Goal: Task Accomplishment & Management: Manage account settings

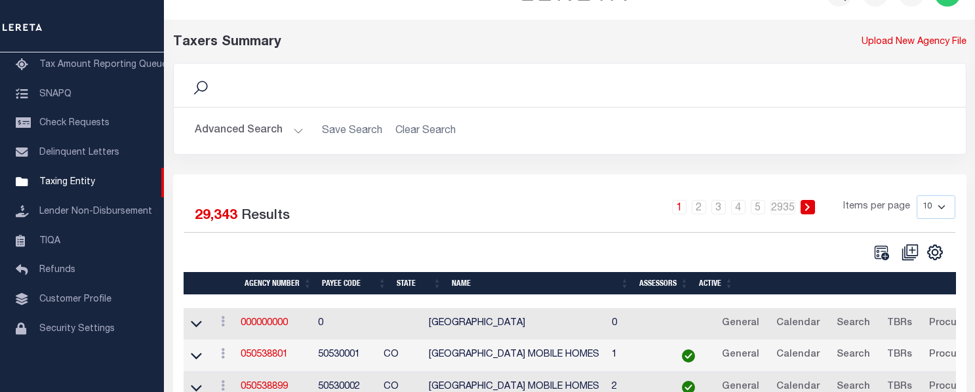
scroll to position [66, 0]
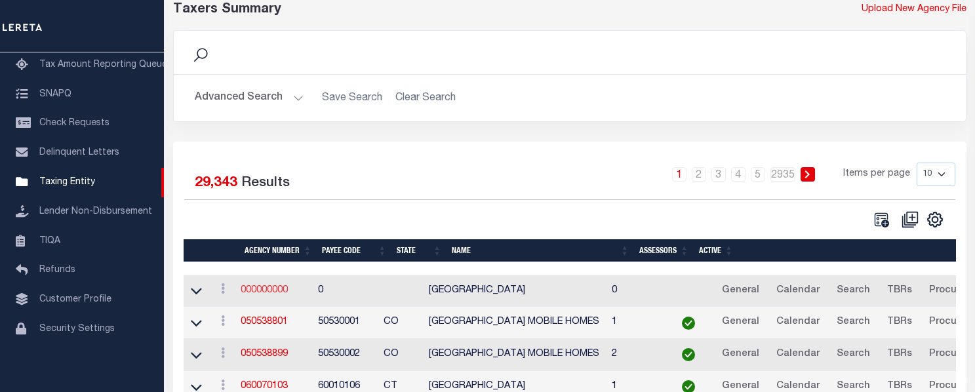
click at [277, 290] on link "000000000" at bounding box center [264, 290] width 47 height 9
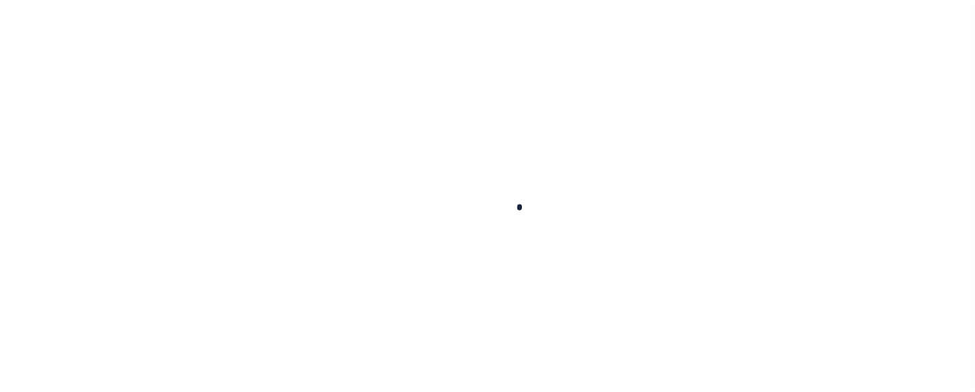
select select
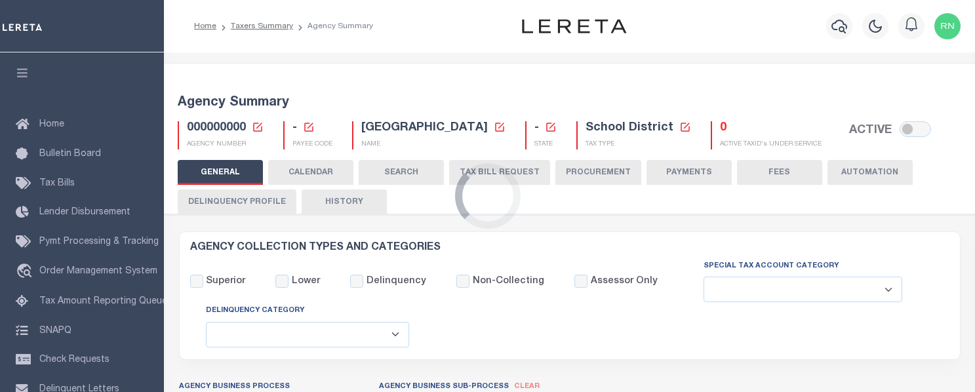
checkbox input "false"
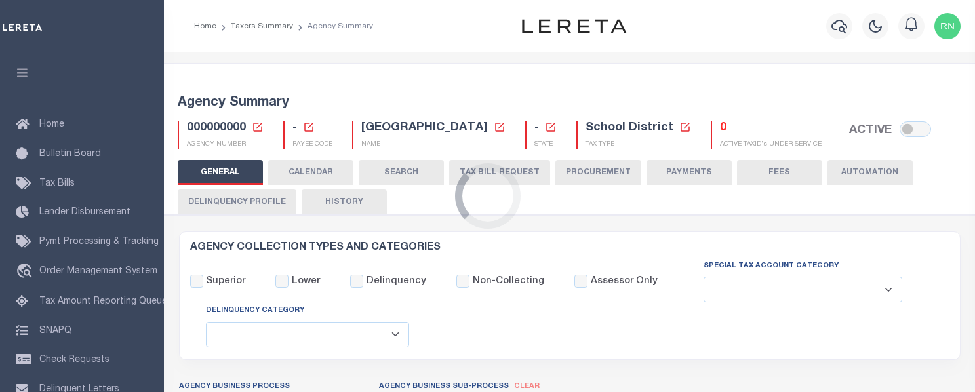
checkbox input "false"
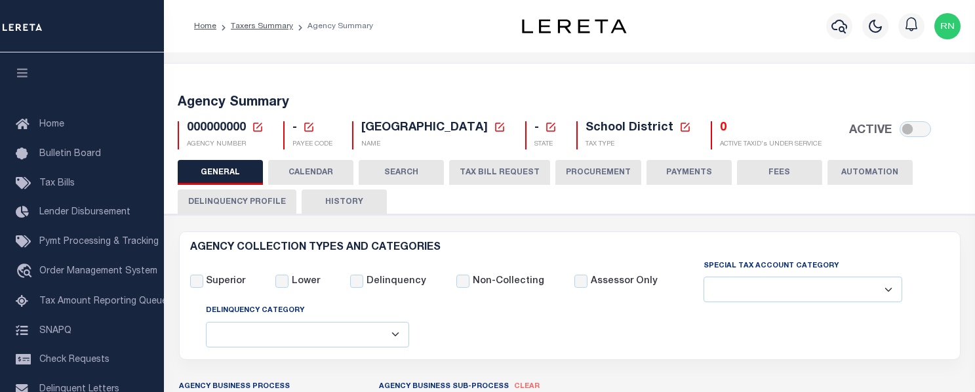
click at [254, 130] on icon at bounding box center [258, 127] width 12 height 12
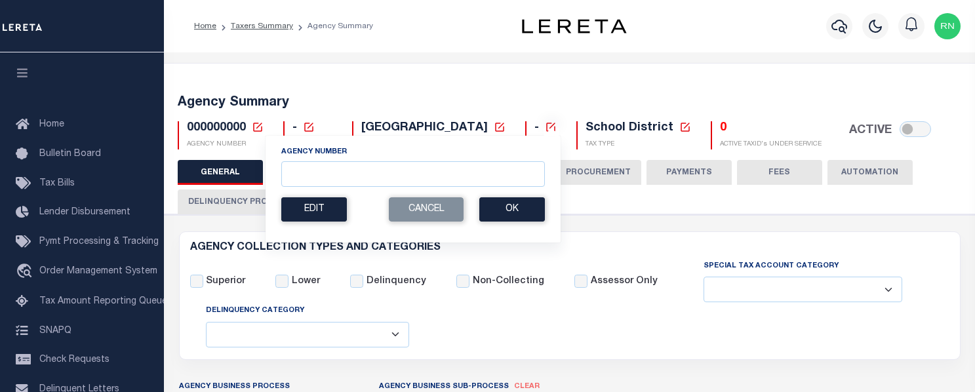
click at [257, 129] on icon at bounding box center [258, 127] width 12 height 12
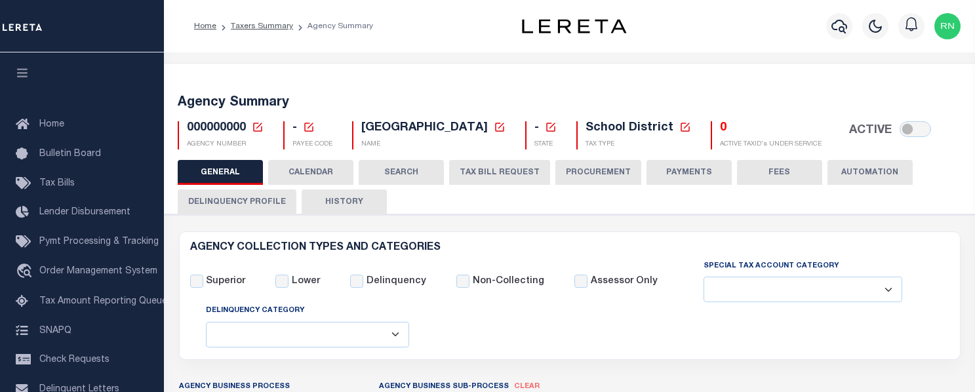
click at [266, 127] on div "000000000 Agency Number Edit Cancel Ok New Agency Number Cancel Ok AGENCY NUMBER" at bounding box center [221, 135] width 106 height 28
click at [258, 127] on icon at bounding box center [257, 127] width 9 height 9
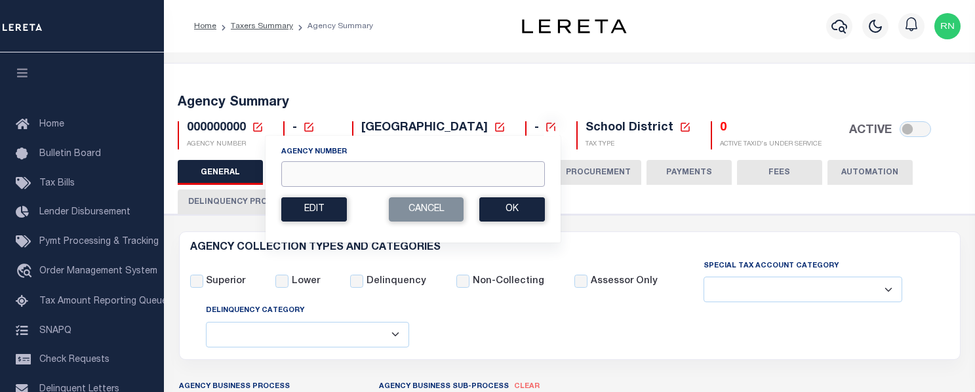
click at [315, 174] on input "Agency Number" at bounding box center [413, 174] width 264 height 26
paste input "170170000"
type input "170170000"
click at [502, 216] on button "Ok" at bounding box center [512, 209] width 66 height 24
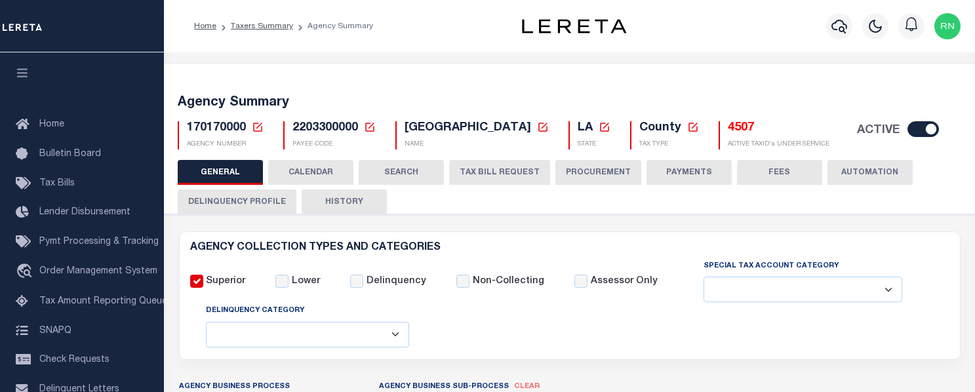
select select
click at [787, 124] on h5 "4507" at bounding box center [779, 128] width 102 height 14
select select
click at [917, 320] on div "Superior Lower Delinquency Non-Collecting Assessor Only" at bounding box center [569, 304] width 779 height 90
click at [519, 349] on div "Superior Lower Delinquency Non-Collecting Assessor Only" at bounding box center [569, 304] width 779 height 90
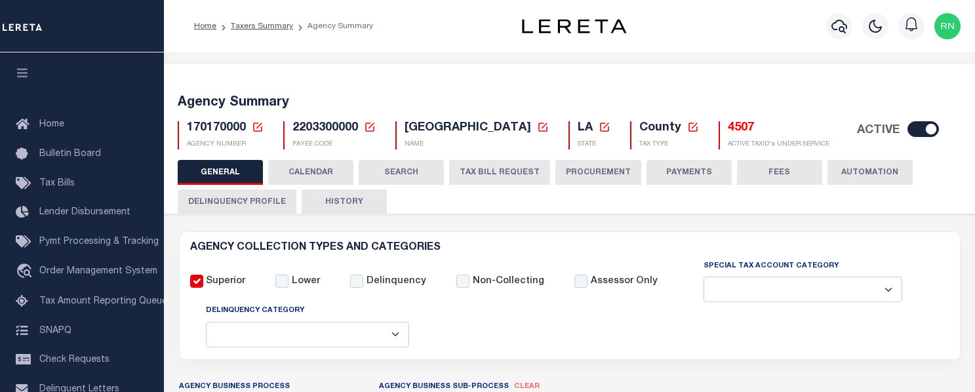
click at [482, 349] on div "Superior Lower Delinquency Non-Collecting Assessor Only" at bounding box center [569, 304] width 779 height 90
click at [254, 130] on icon at bounding box center [258, 127] width 12 height 12
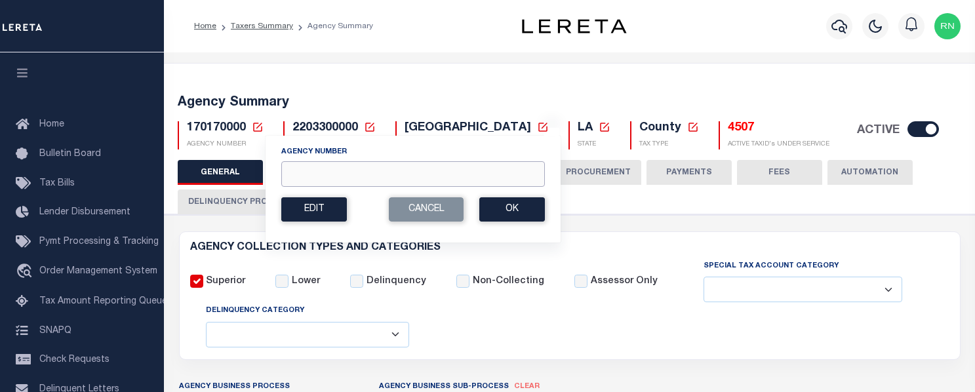
click at [327, 172] on input "Agency Number" at bounding box center [413, 174] width 264 height 26
paste input "250240000"
type input "250240000"
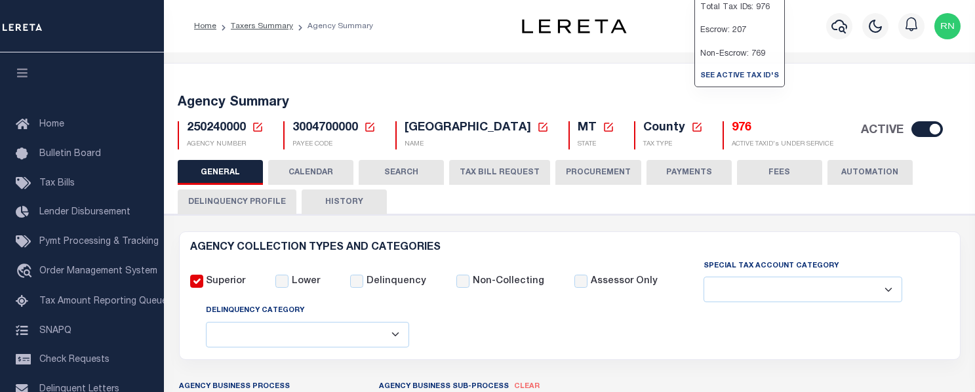
select select
click at [580, 338] on div "Superior Lower Delinquency Non-Collecting Assessor Only" at bounding box center [569, 304] width 779 height 90
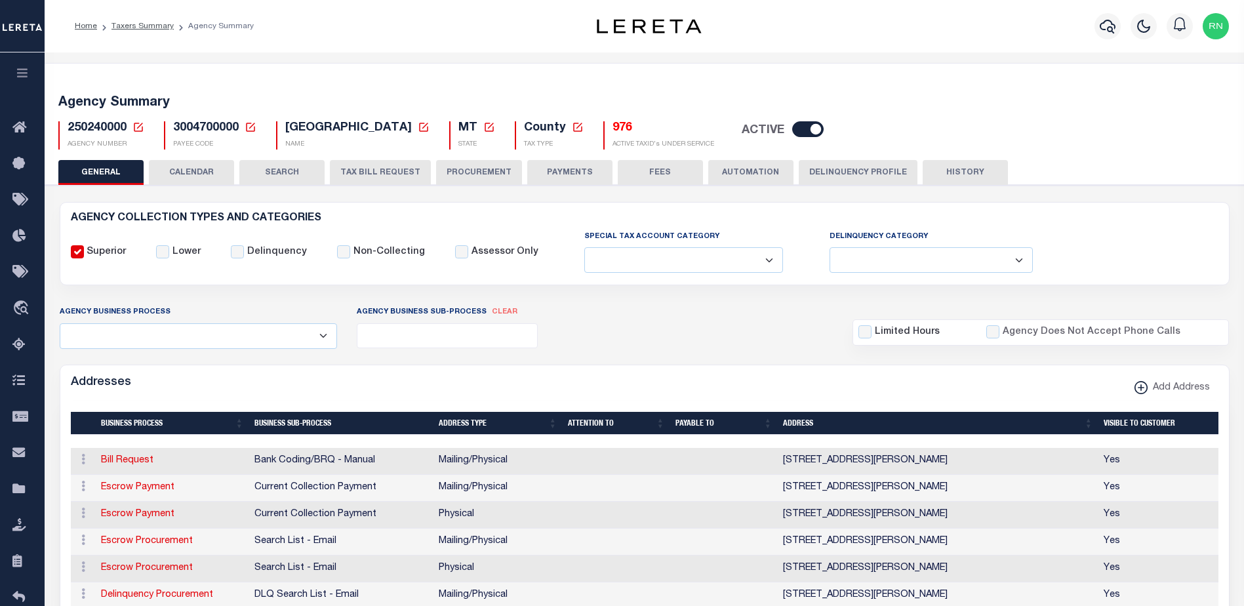
click at [30, 69] on button "button" at bounding box center [22, 74] width 45 height 45
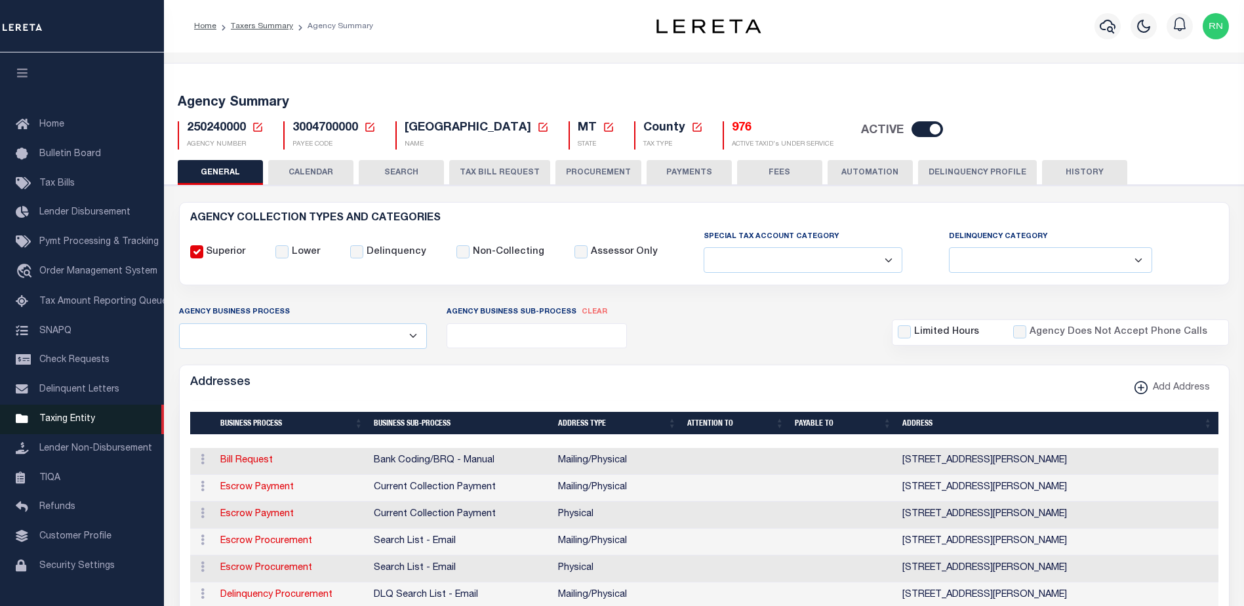
click at [75, 391] on span "Taxing Entity" at bounding box center [67, 418] width 56 height 9
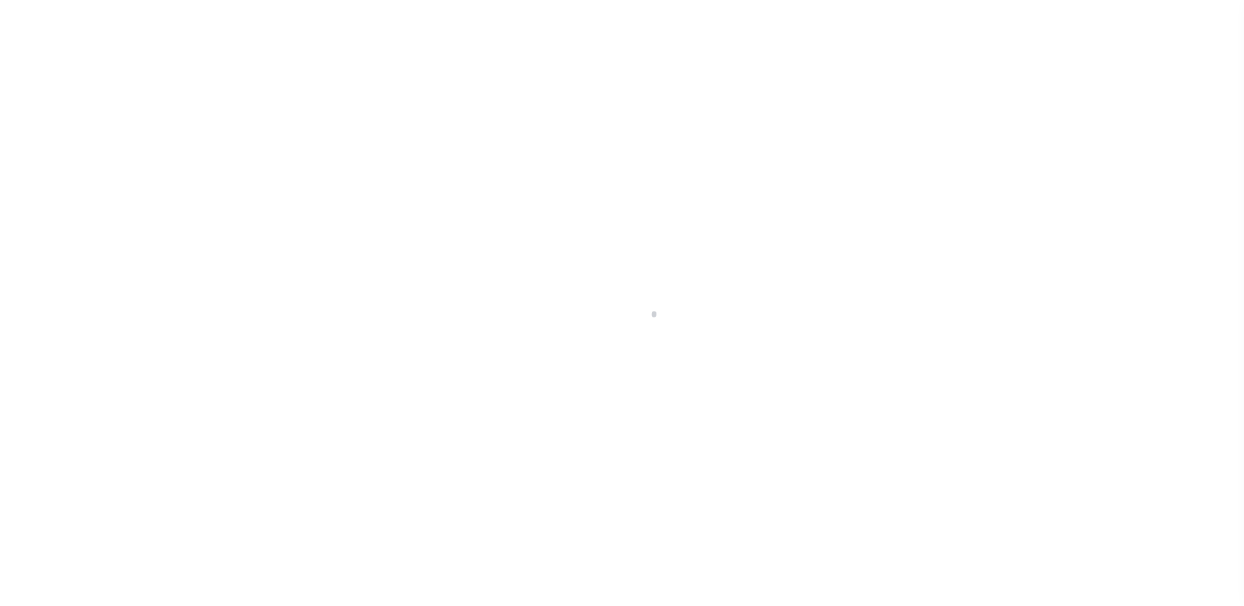
scroll to position [33, 0]
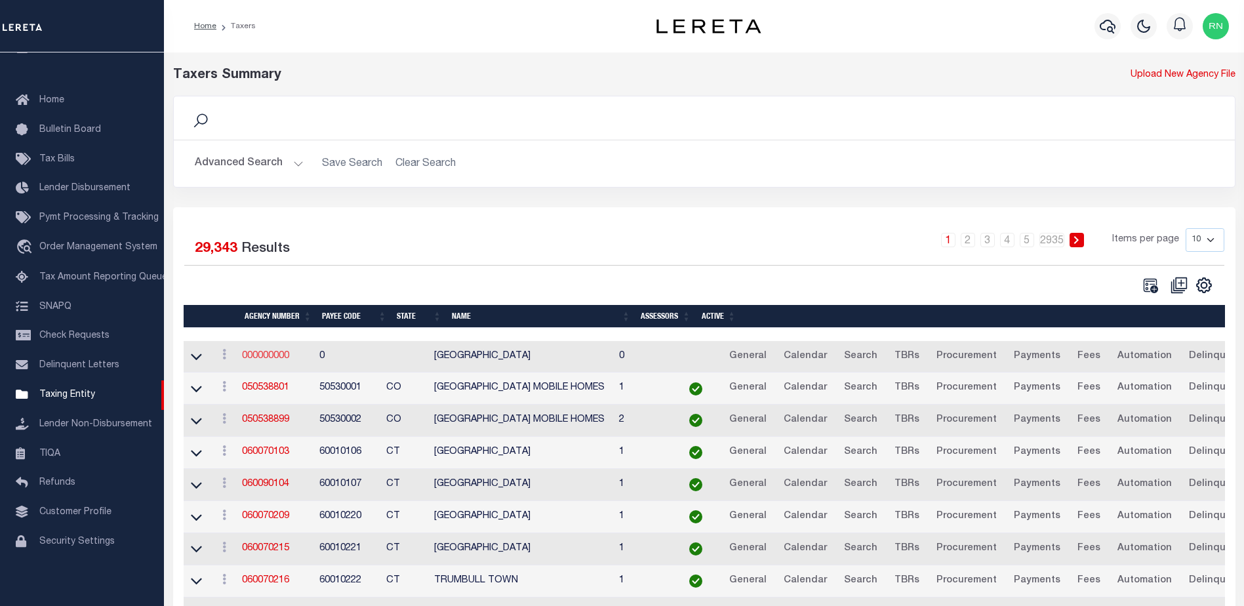
click at [280, 355] on link "000000000" at bounding box center [265, 355] width 47 height 9
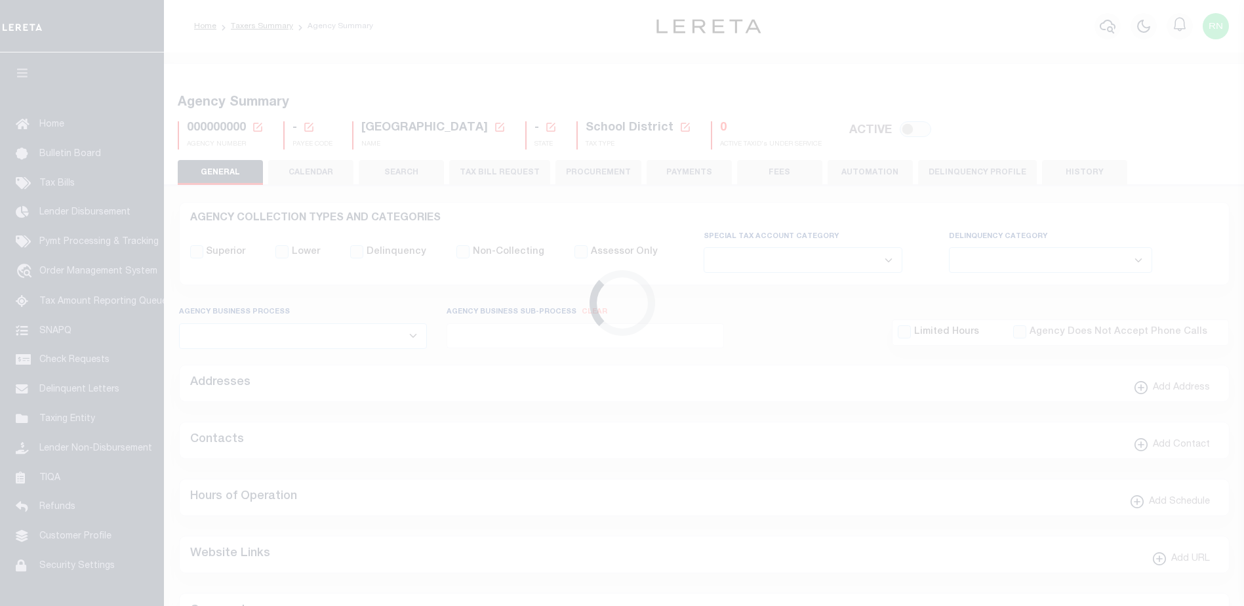
select select
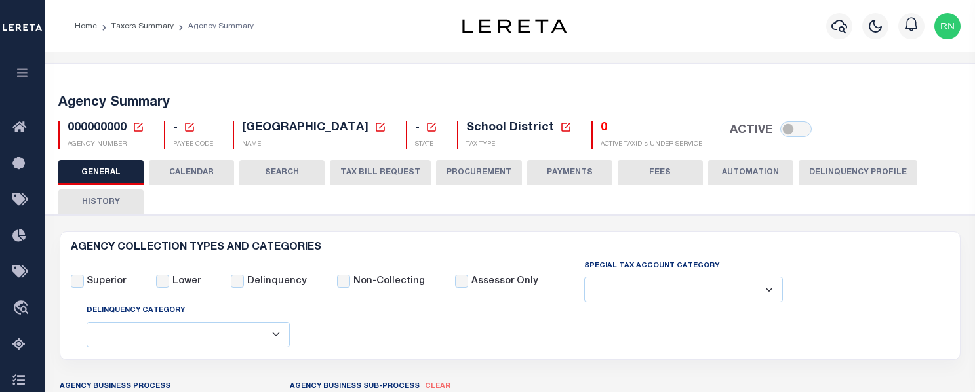
click at [144, 127] on icon at bounding box center [138, 127] width 12 height 12
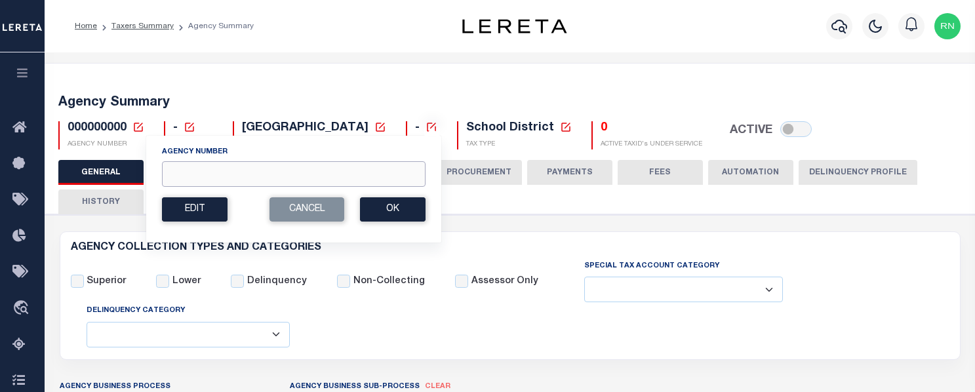
click at [218, 185] on input "Agency Number" at bounding box center [294, 174] width 264 height 26
type input "130760000"
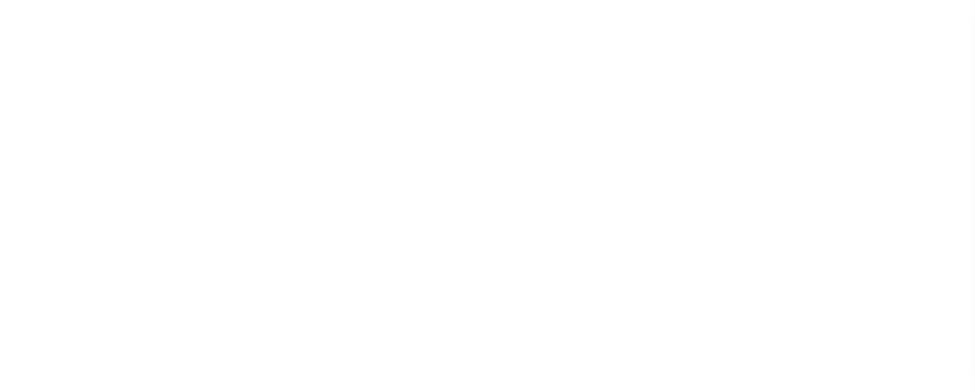
select select
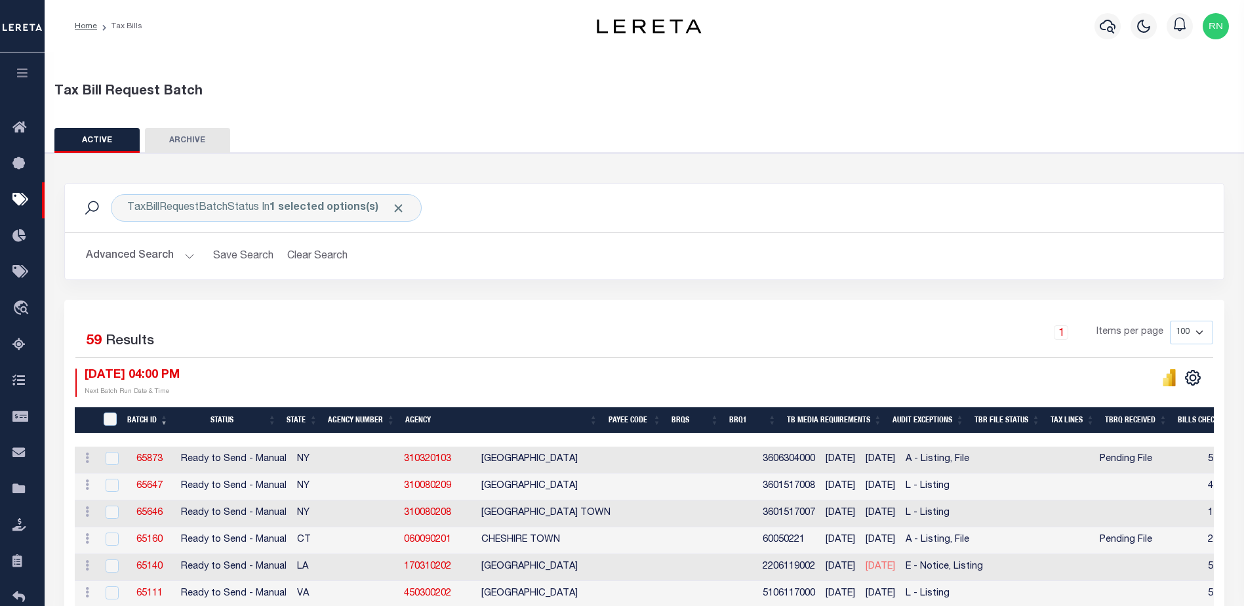
click at [26, 74] on icon "button" at bounding box center [22, 73] width 15 height 12
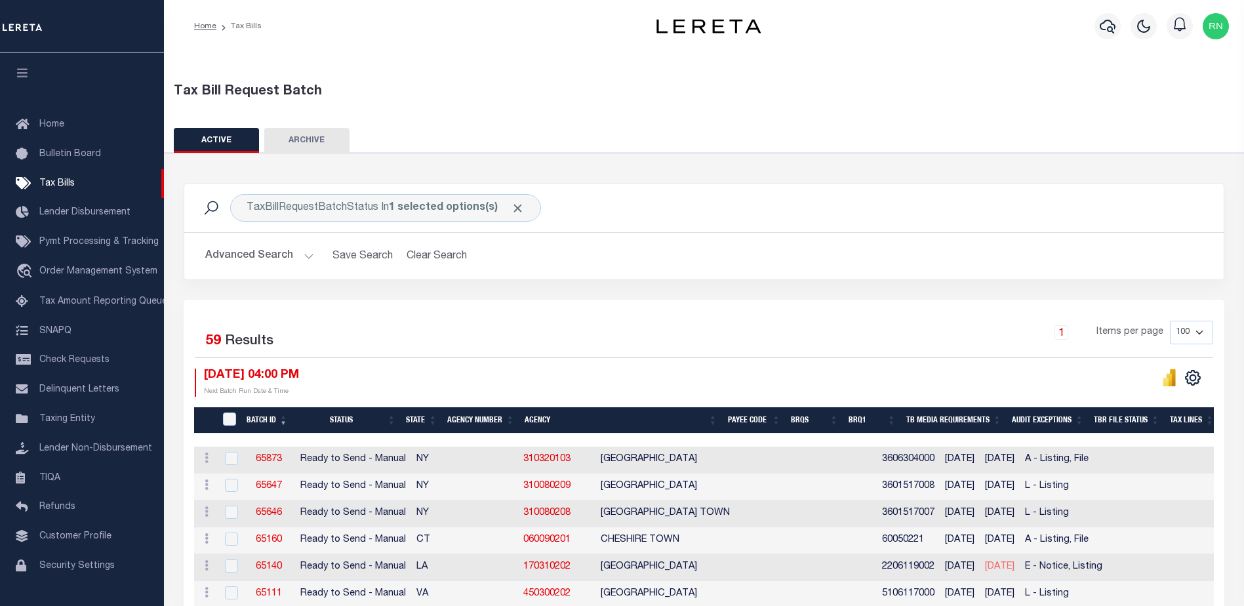
drag, startPoint x: 1077, startPoint y: 370, endPoint x: 1058, endPoint y: 370, distance: 19.7
click at [974, 370] on div at bounding box center [958, 382] width 509 height 28
click at [523, 391] on link "310320103" at bounding box center [546, 458] width 47 height 9
checkbox input "true"
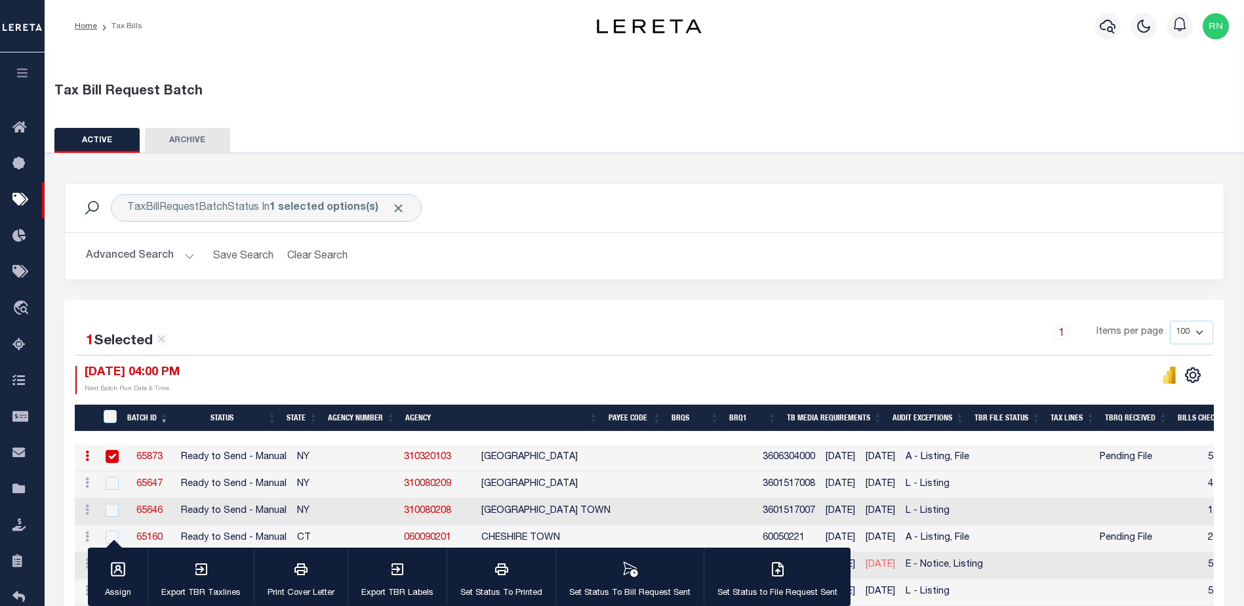
click at [384, 391] on th "Agency Number" at bounding box center [361, 418] width 77 height 27
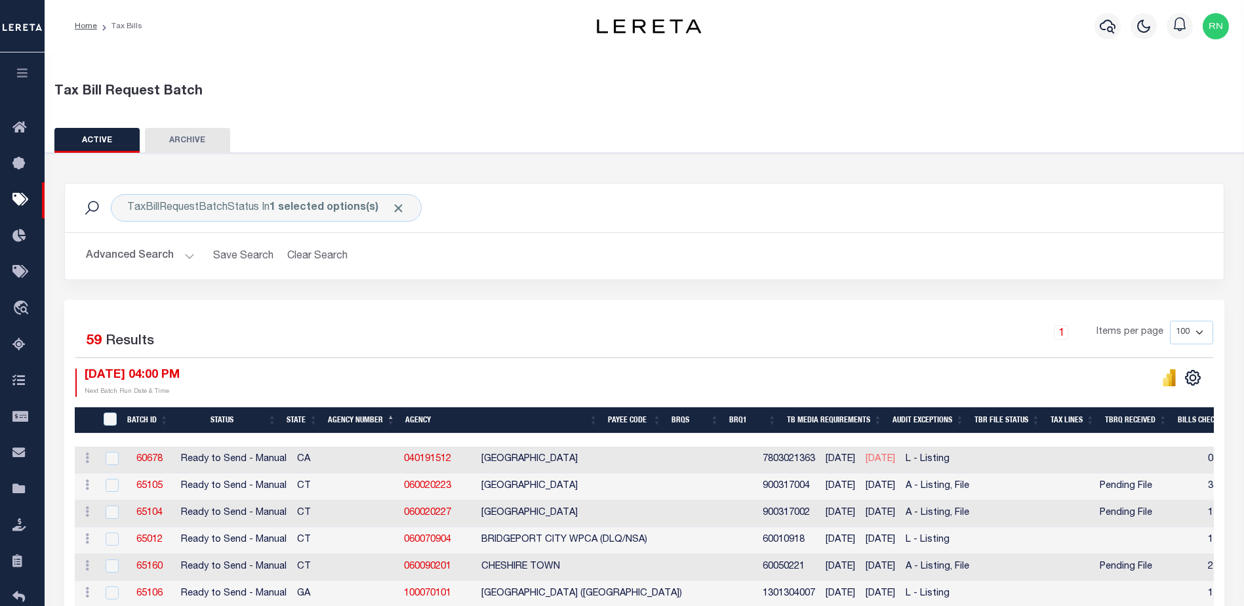
click at [378, 391] on th "Agency Number" at bounding box center [361, 420] width 77 height 27
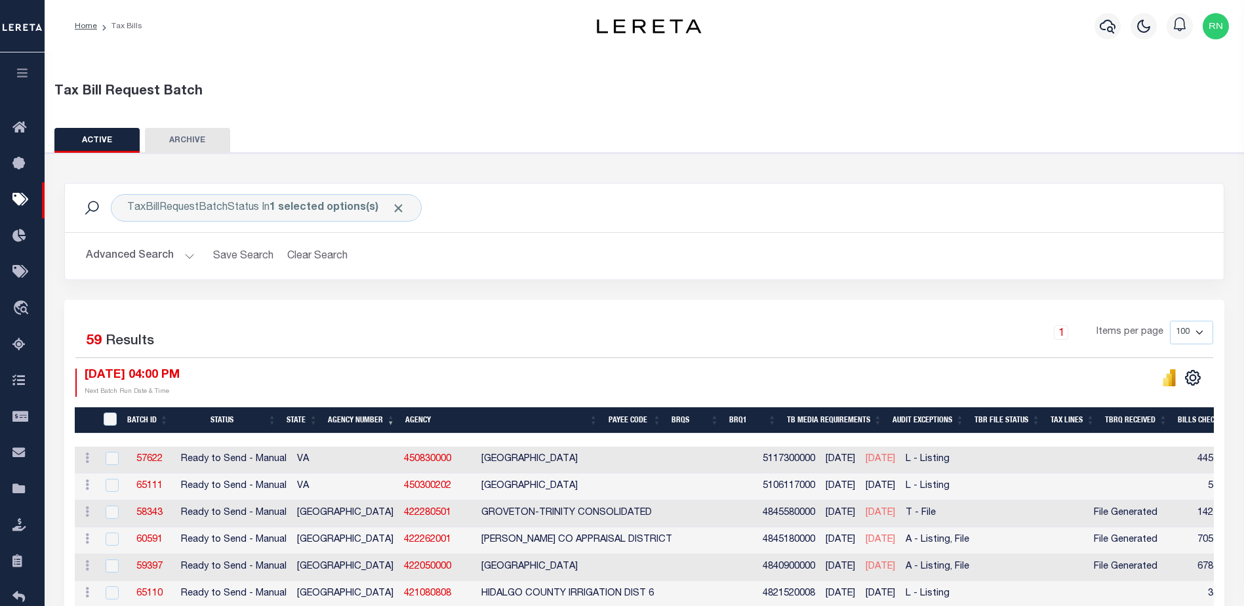
click at [378, 391] on th "Agency Number" at bounding box center [361, 420] width 77 height 27
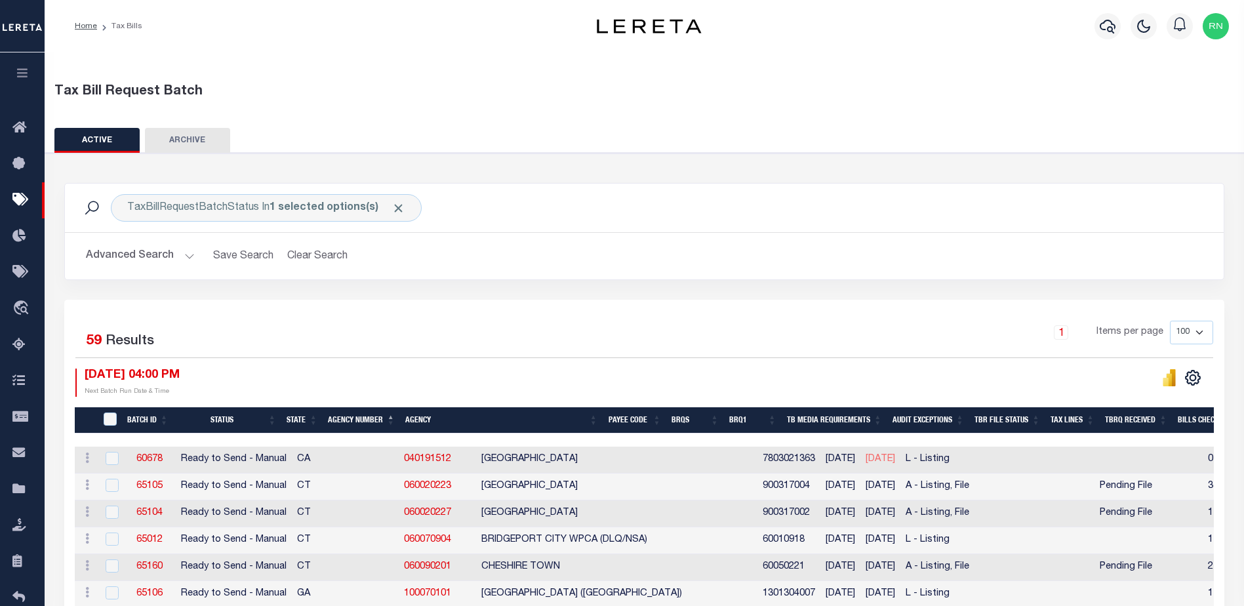
click at [368, 391] on th "Agency Number" at bounding box center [361, 420] width 77 height 27
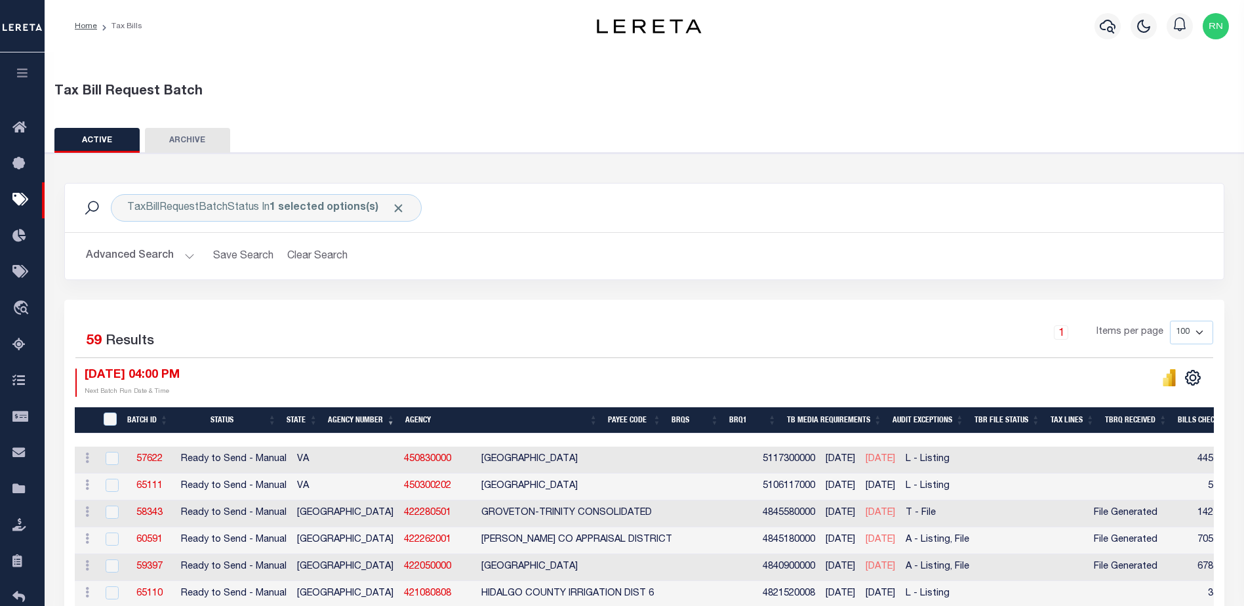
click at [360, 391] on th "Agency Number" at bounding box center [361, 420] width 77 height 27
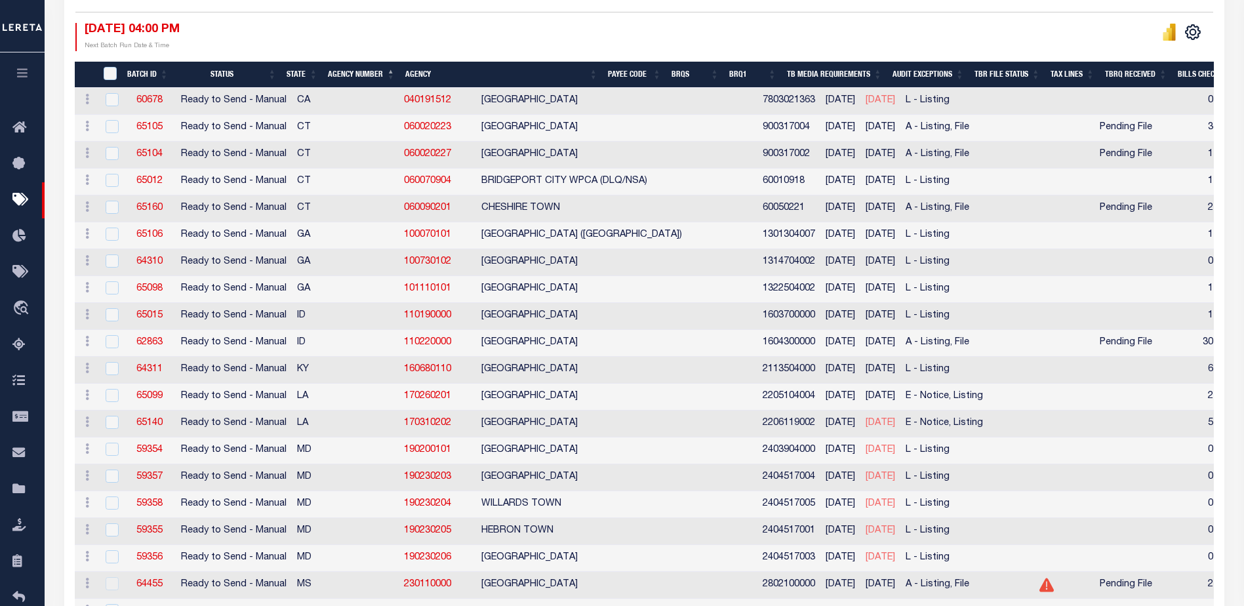
scroll to position [328, 0]
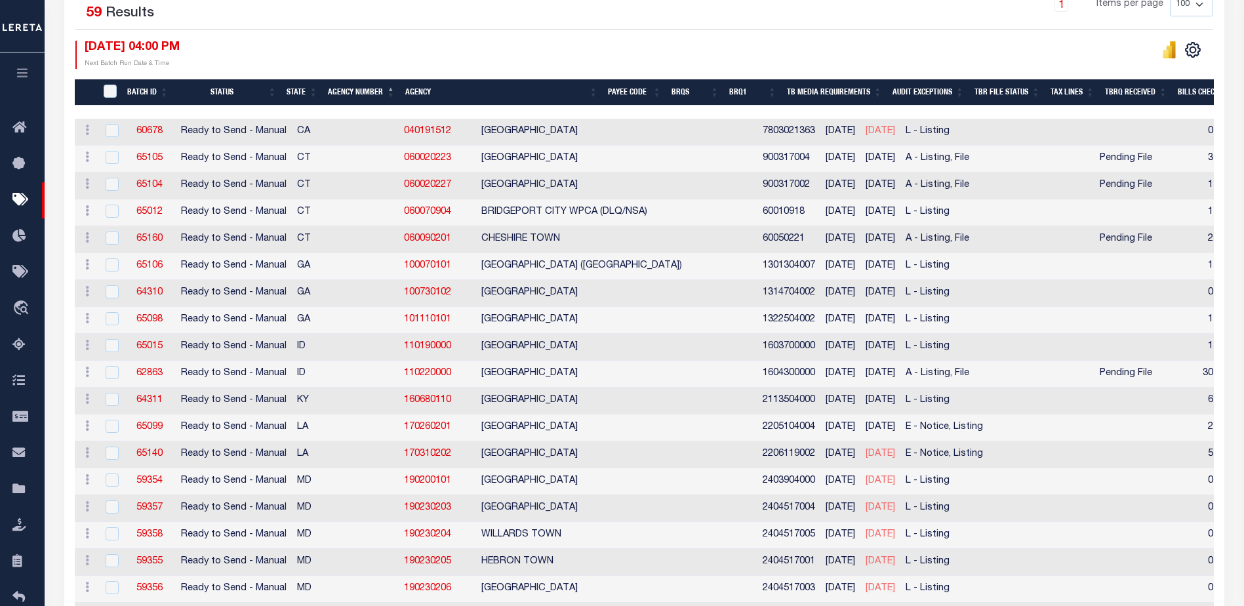
click at [368, 93] on th "Agency Number" at bounding box center [361, 92] width 77 height 27
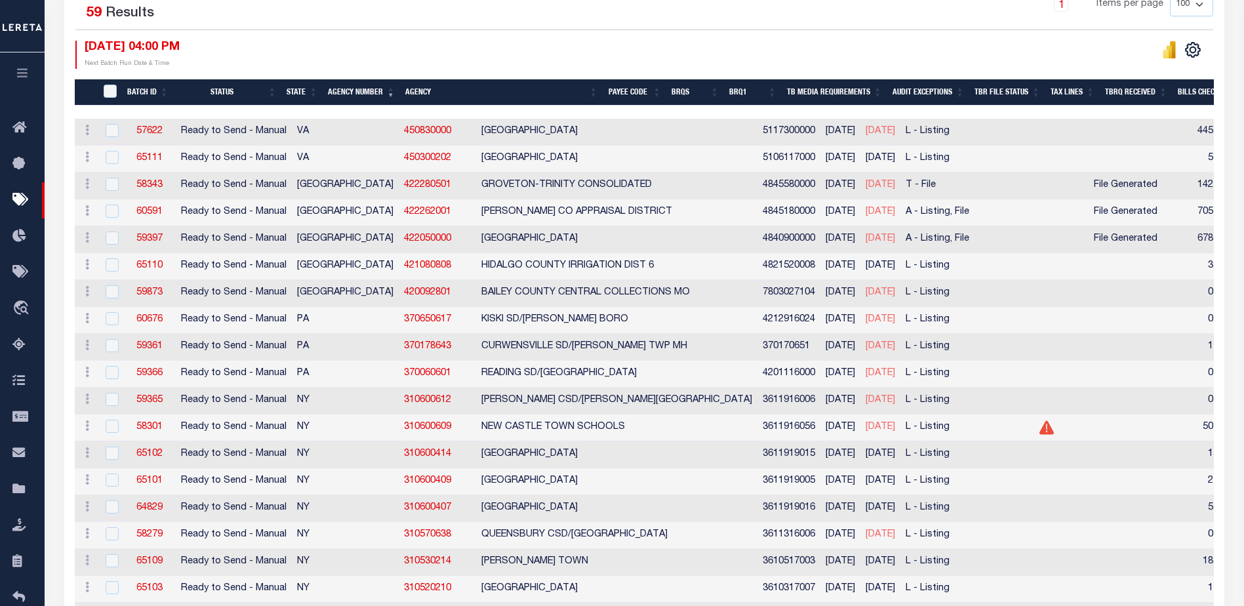
click at [369, 88] on th "Agency Number" at bounding box center [361, 92] width 77 height 27
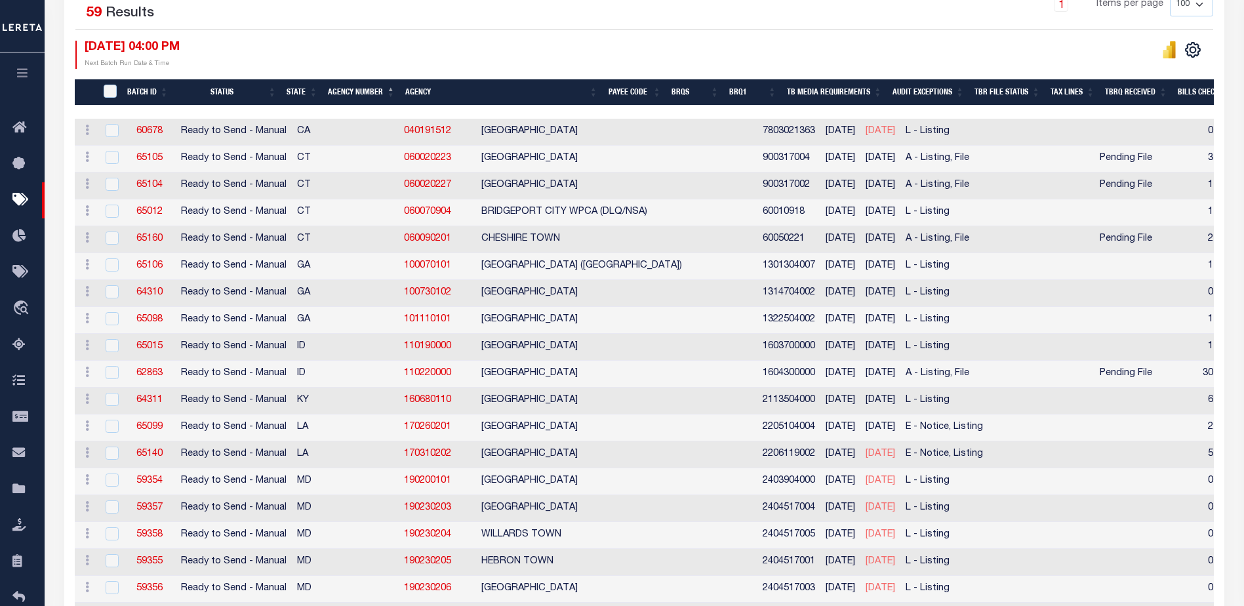
click at [369, 88] on th "Agency Number" at bounding box center [361, 92] width 77 height 27
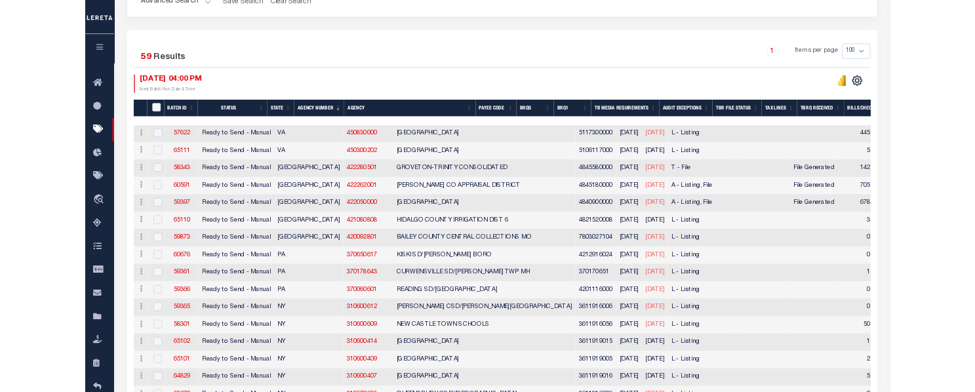
scroll to position [0, 0]
